Goal: Information Seeking & Learning: Learn about a topic

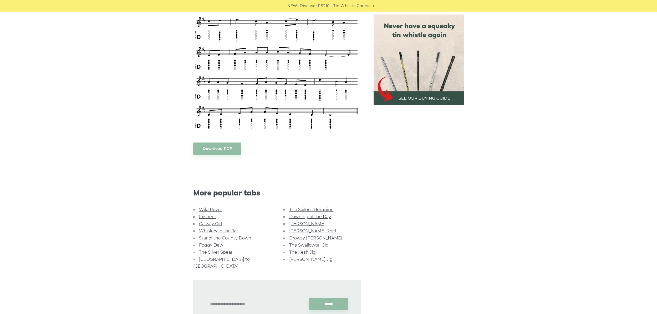
scroll to position [294, 0]
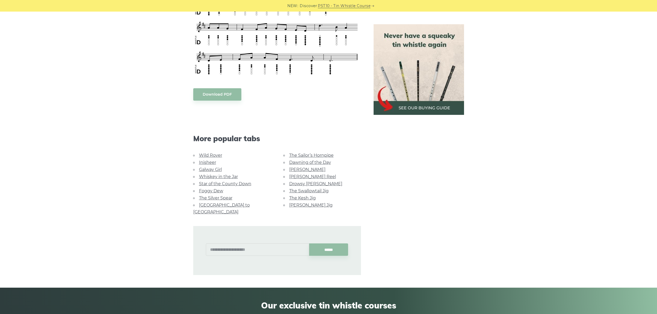
click at [211, 153] on link "Wild Rover" at bounding box center [210, 155] width 23 height 5
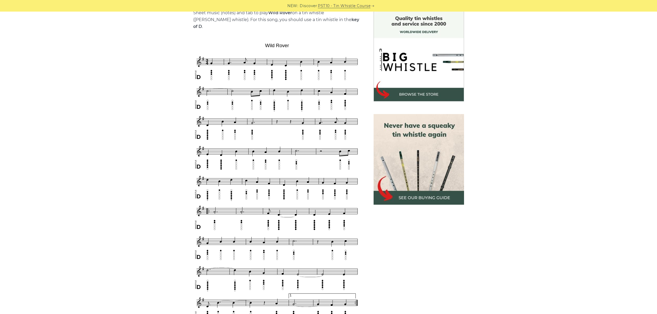
scroll to position [147, 0]
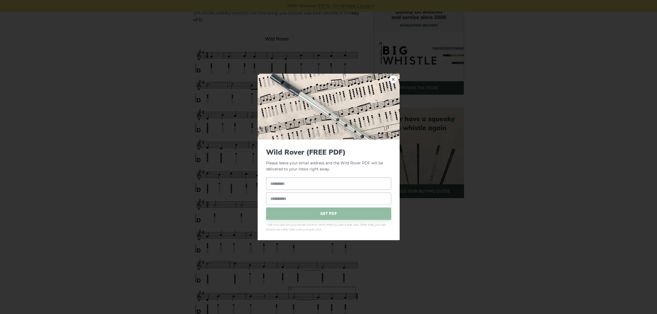
click at [392, 80] on link "×" at bounding box center [394, 79] width 8 height 8
click at [393, 79] on link "×" at bounding box center [394, 79] width 8 height 8
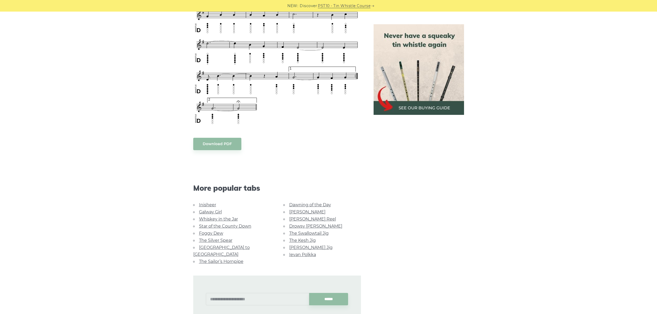
scroll to position [291, 0]
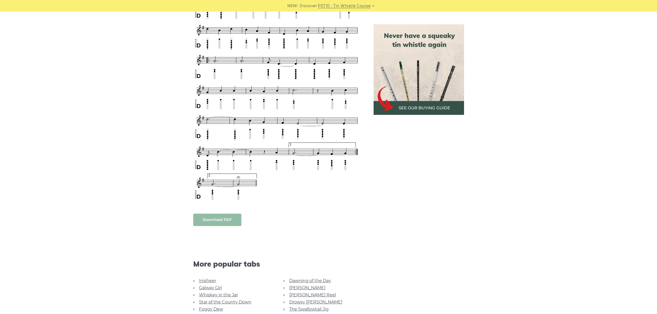
click at [227, 213] on body "NEW: Discover PST10 - Tin Whistle Course Lessons Fingering Charts Tabs & Notes …" at bounding box center [328, 207] width 657 height 997
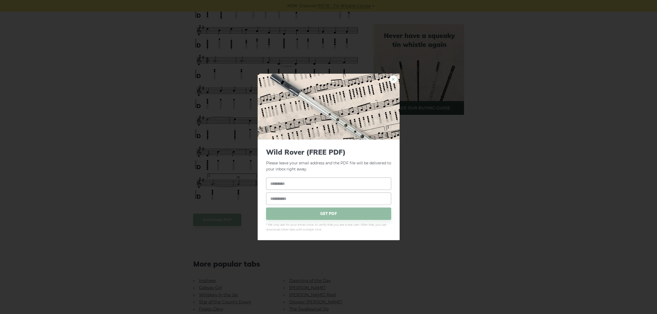
click at [395, 78] on link "×" at bounding box center [394, 79] width 8 height 8
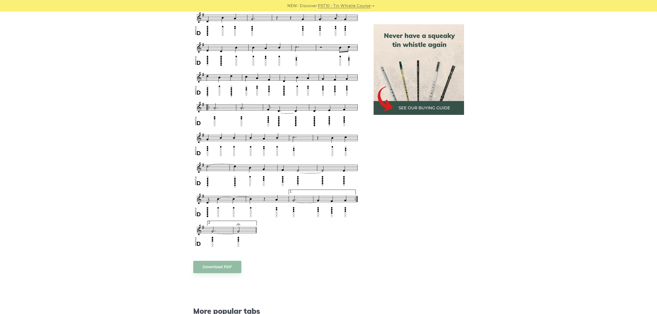
scroll to position [237, 0]
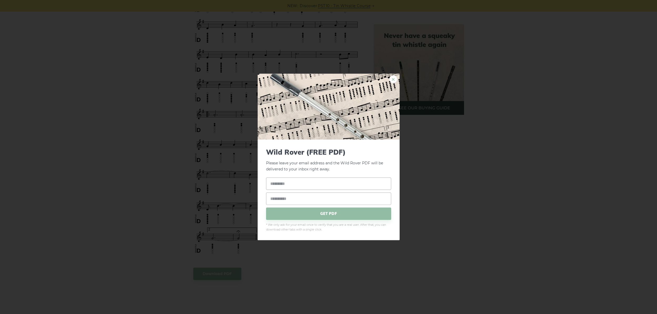
click at [394, 78] on link "×" at bounding box center [394, 79] width 8 height 8
click at [393, 81] on link "×" at bounding box center [394, 79] width 8 height 8
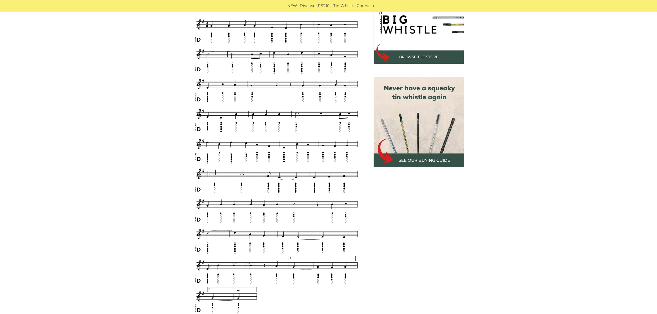
scroll to position [174, 0]
